Goal: Find specific page/section

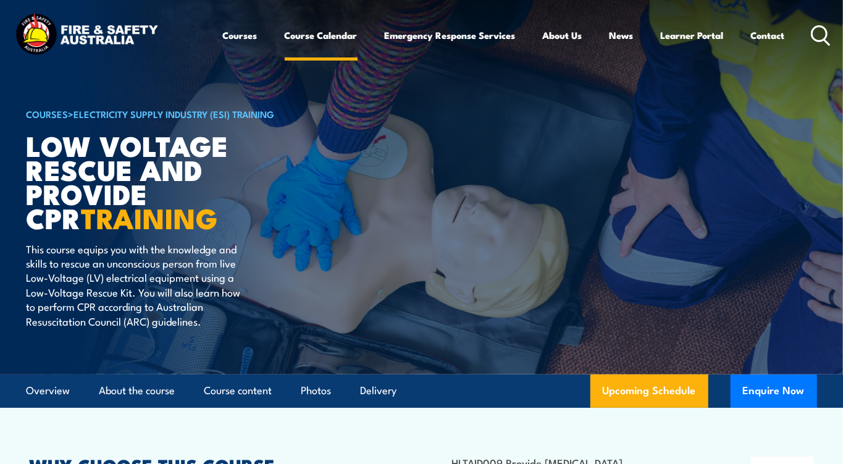
click at [320, 33] on link "Course Calendar" at bounding box center [321, 35] width 73 height 30
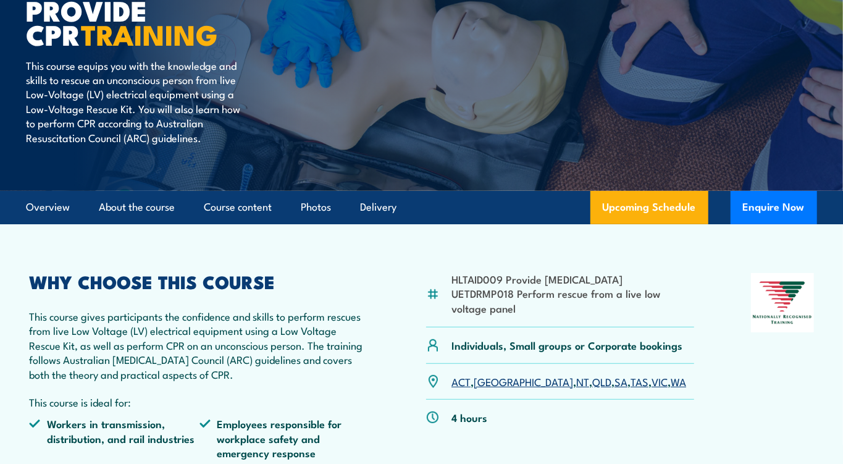
scroll to position [185, 0]
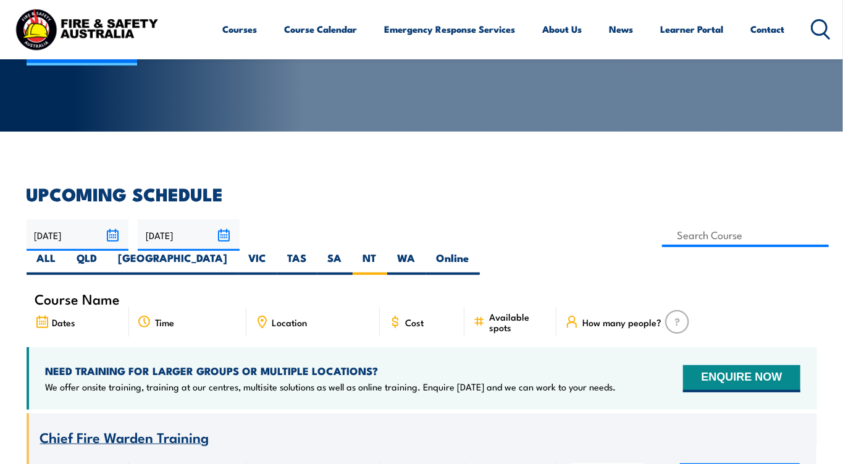
click at [387, 251] on label "NT" at bounding box center [370, 263] width 35 height 24
click at [385, 251] on input "NT" at bounding box center [381, 255] width 8 height 8
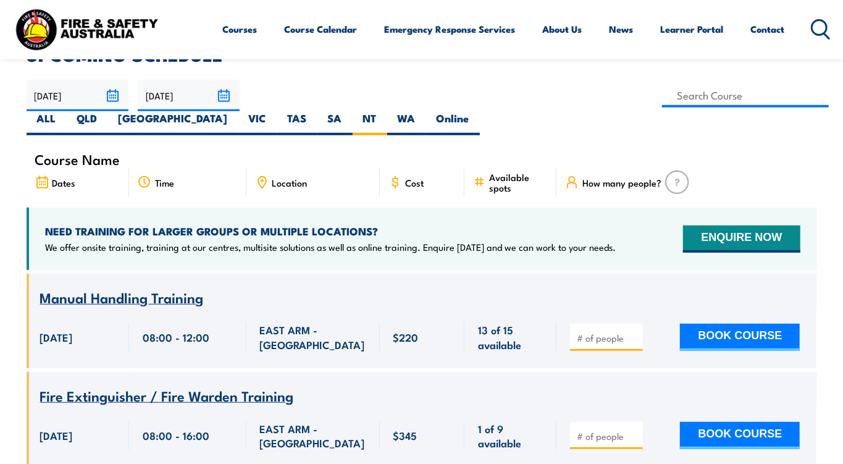
scroll to position [308, 0]
